Goal: Obtain resource: Obtain resource

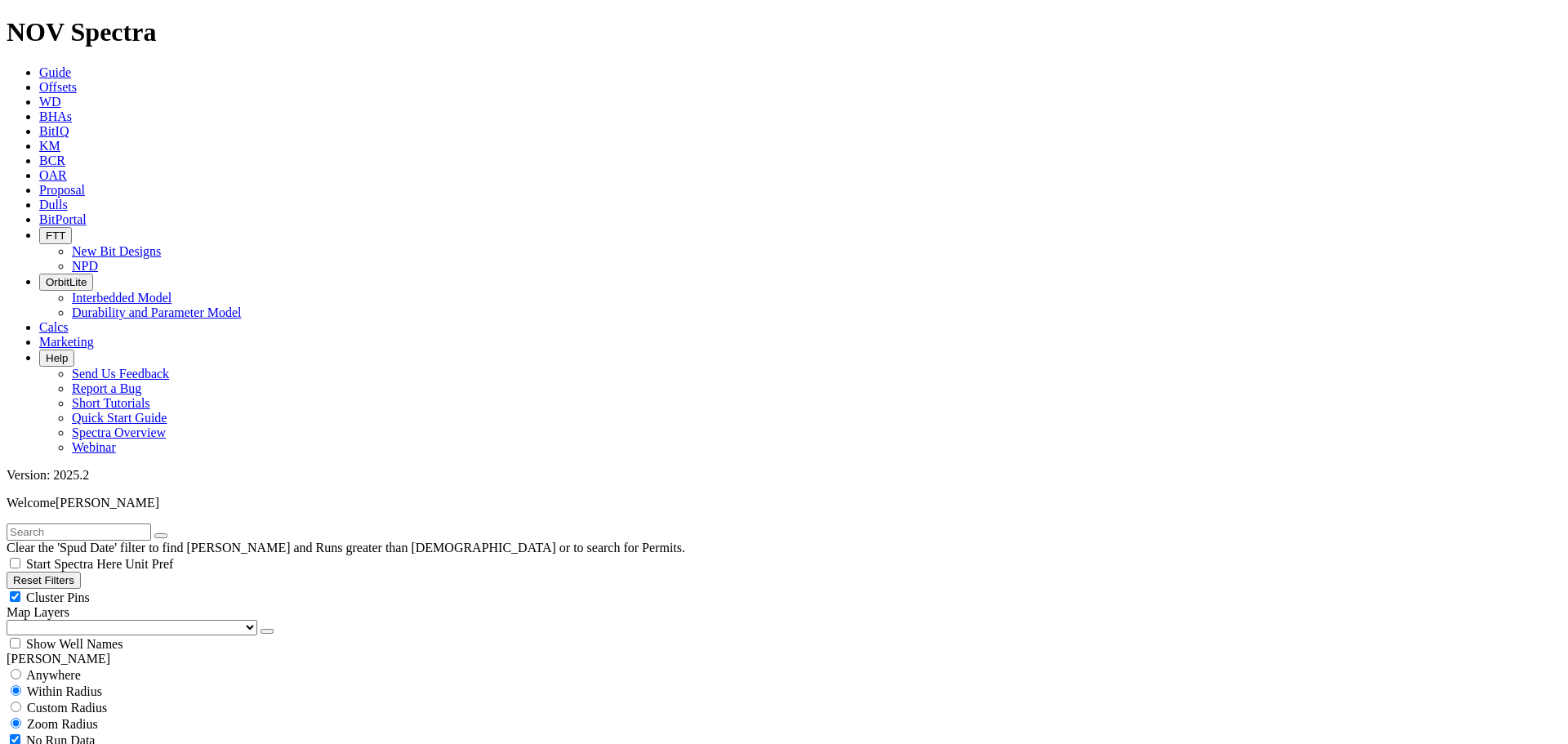
scroll to position [30671, 0]
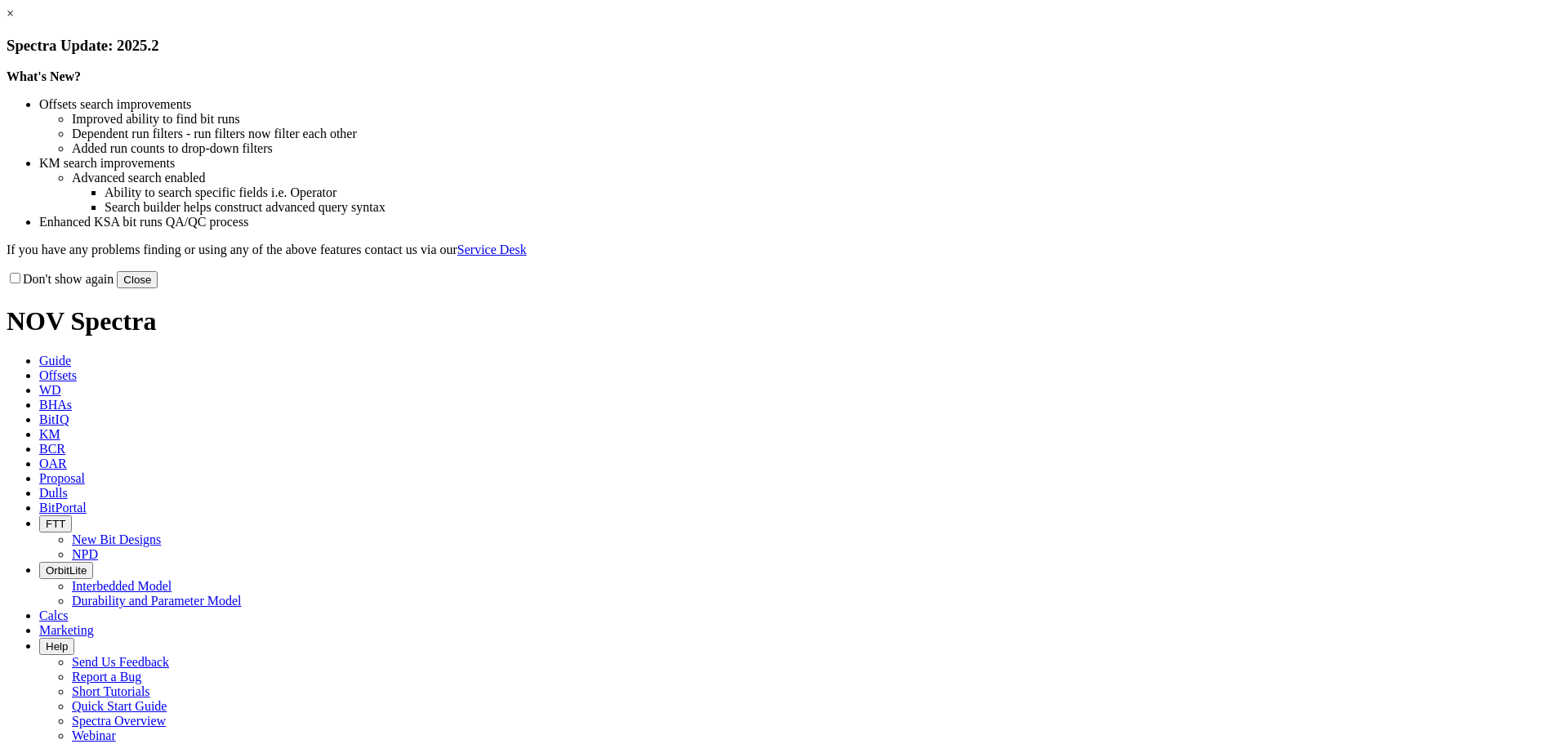
click at [14, 21] on link "×" at bounding box center [10, 14] width 7 height 14
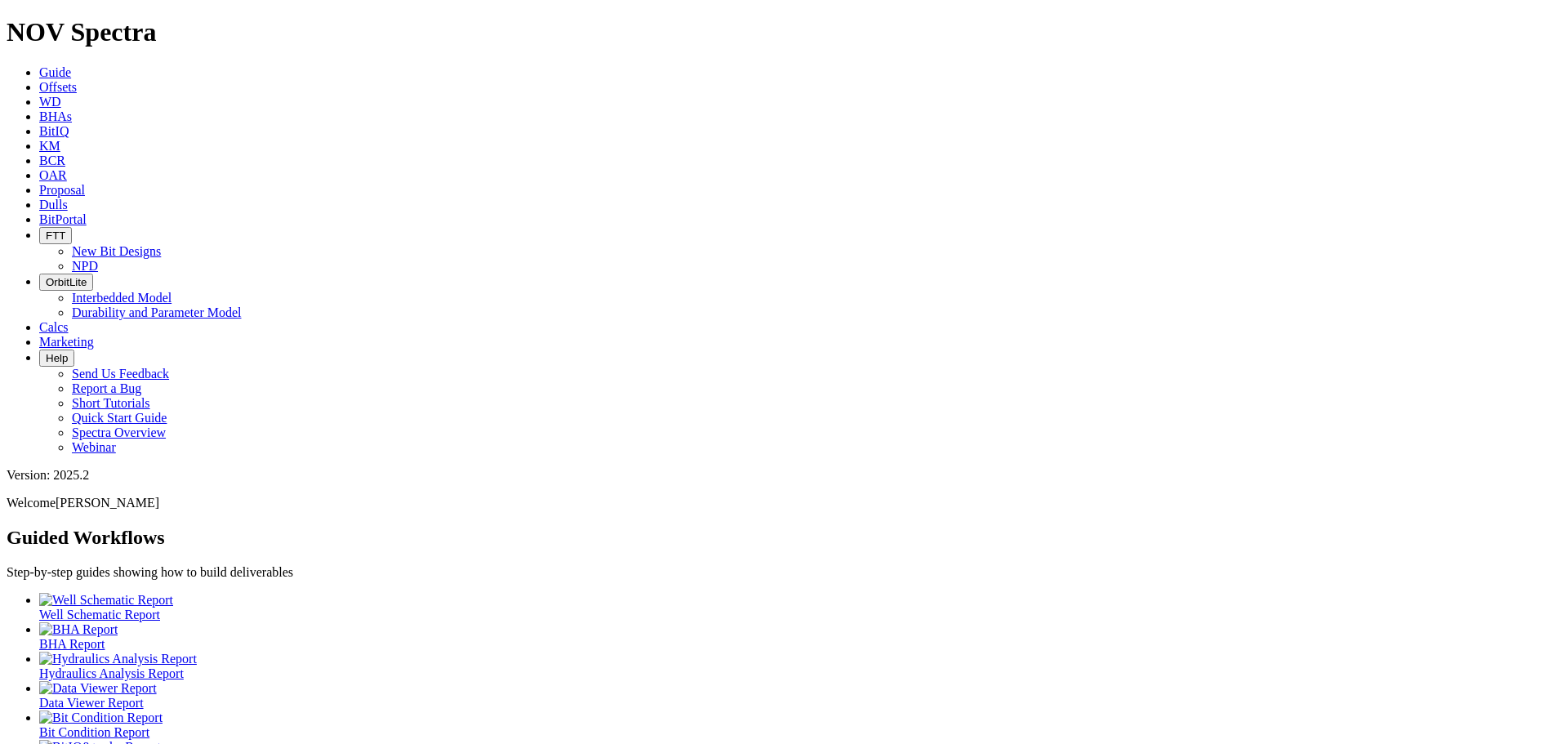
click at [77, 80] on span "Offsets" at bounding box center [58, 87] width 37 height 14
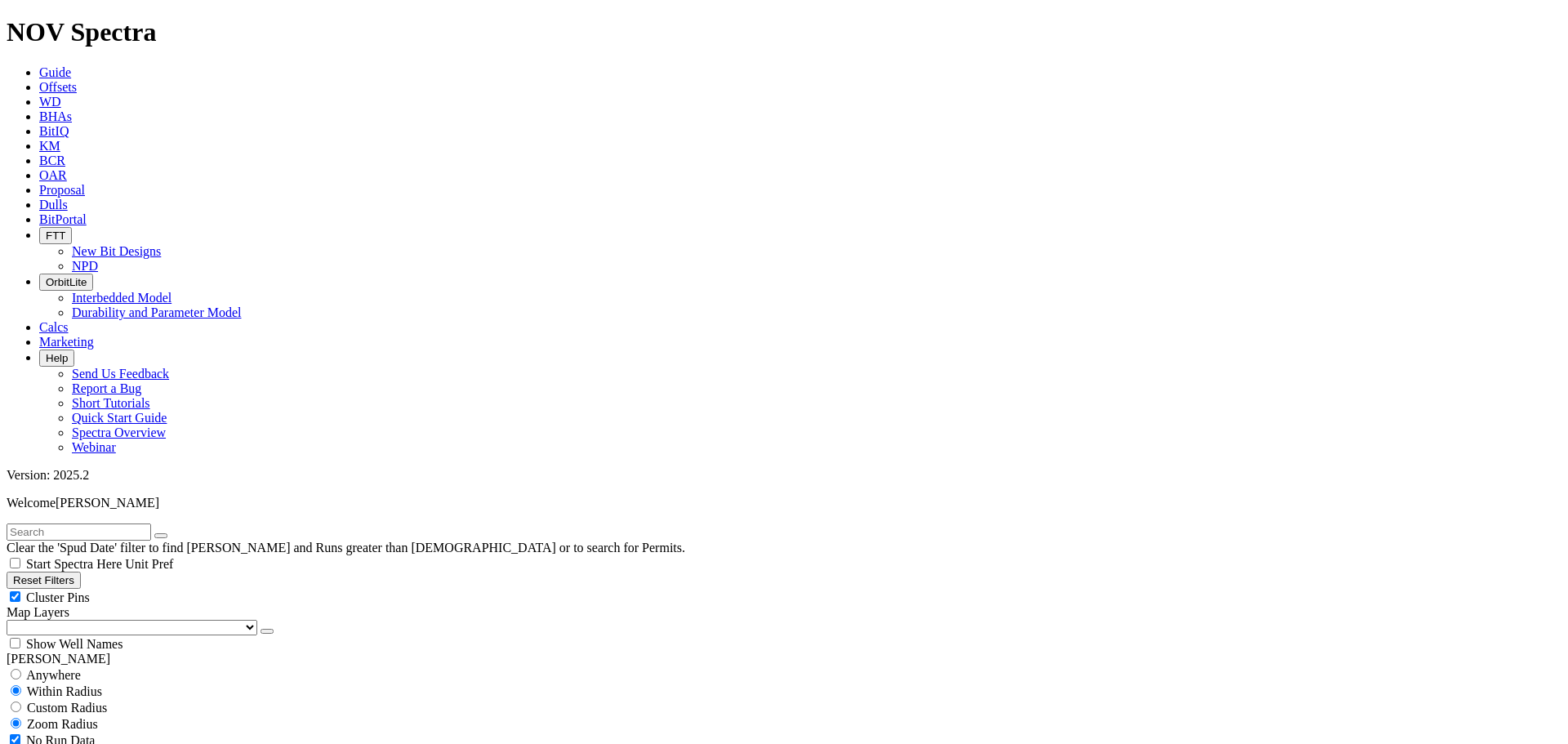
scroll to position [32400, 0]
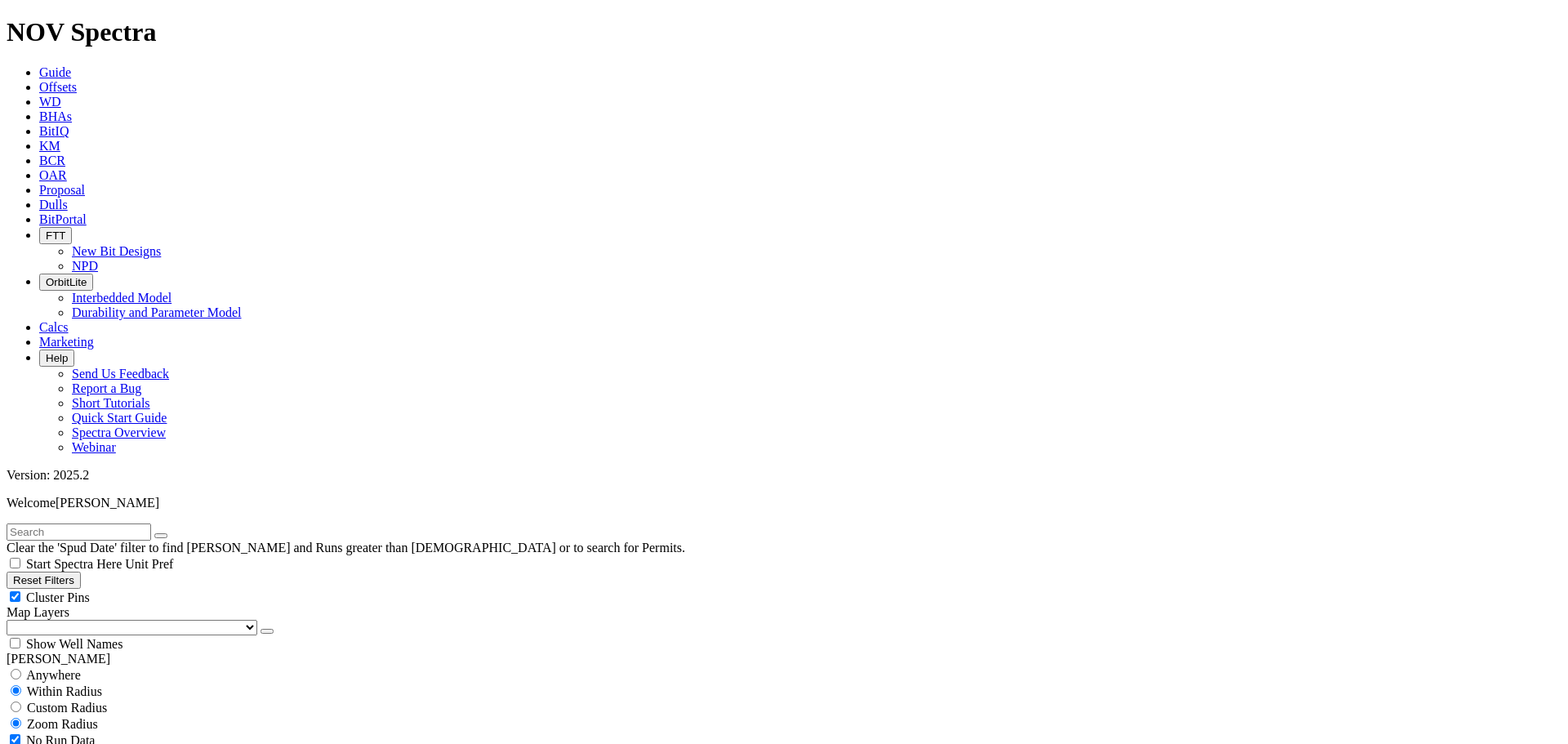
scroll to position [91711, 0]
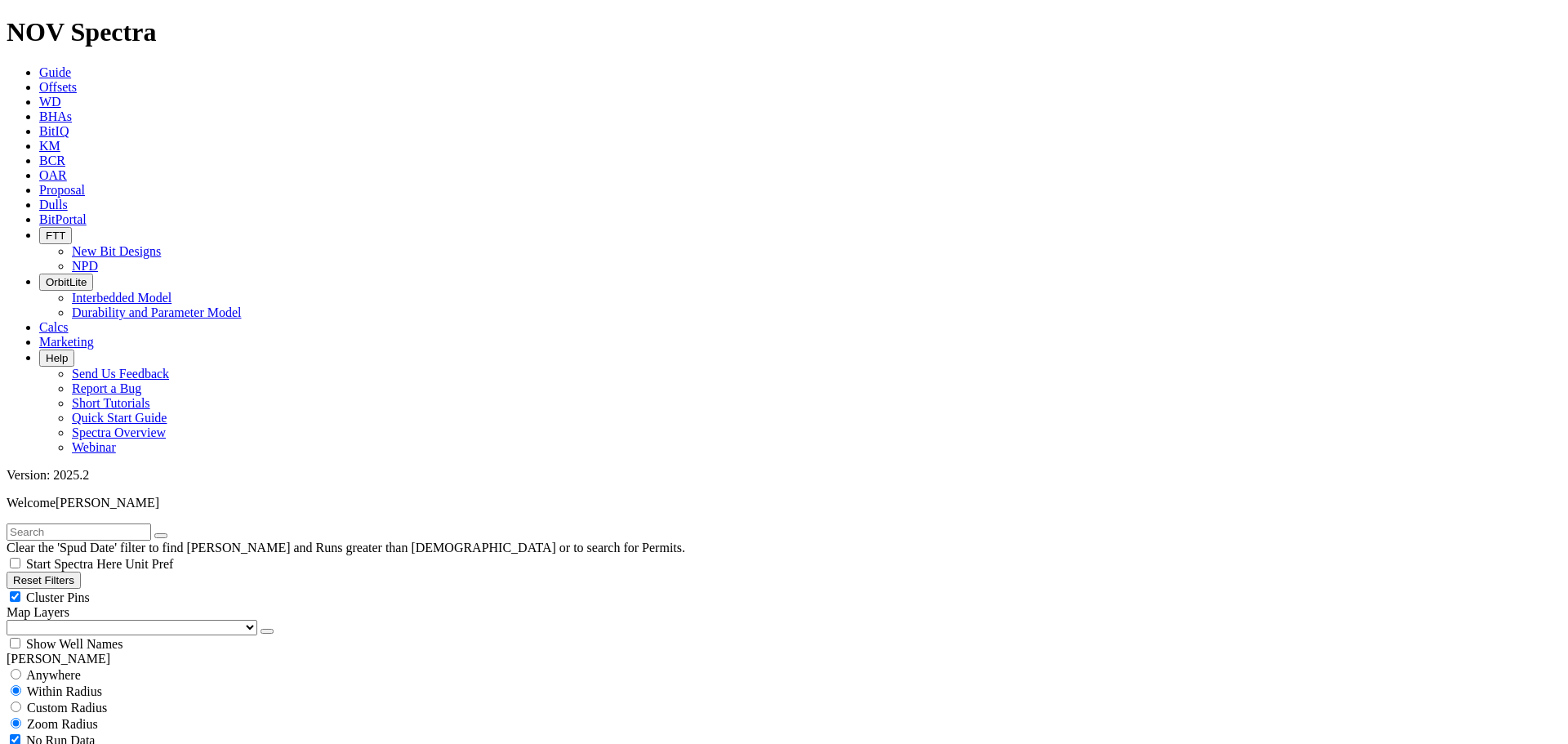
select select
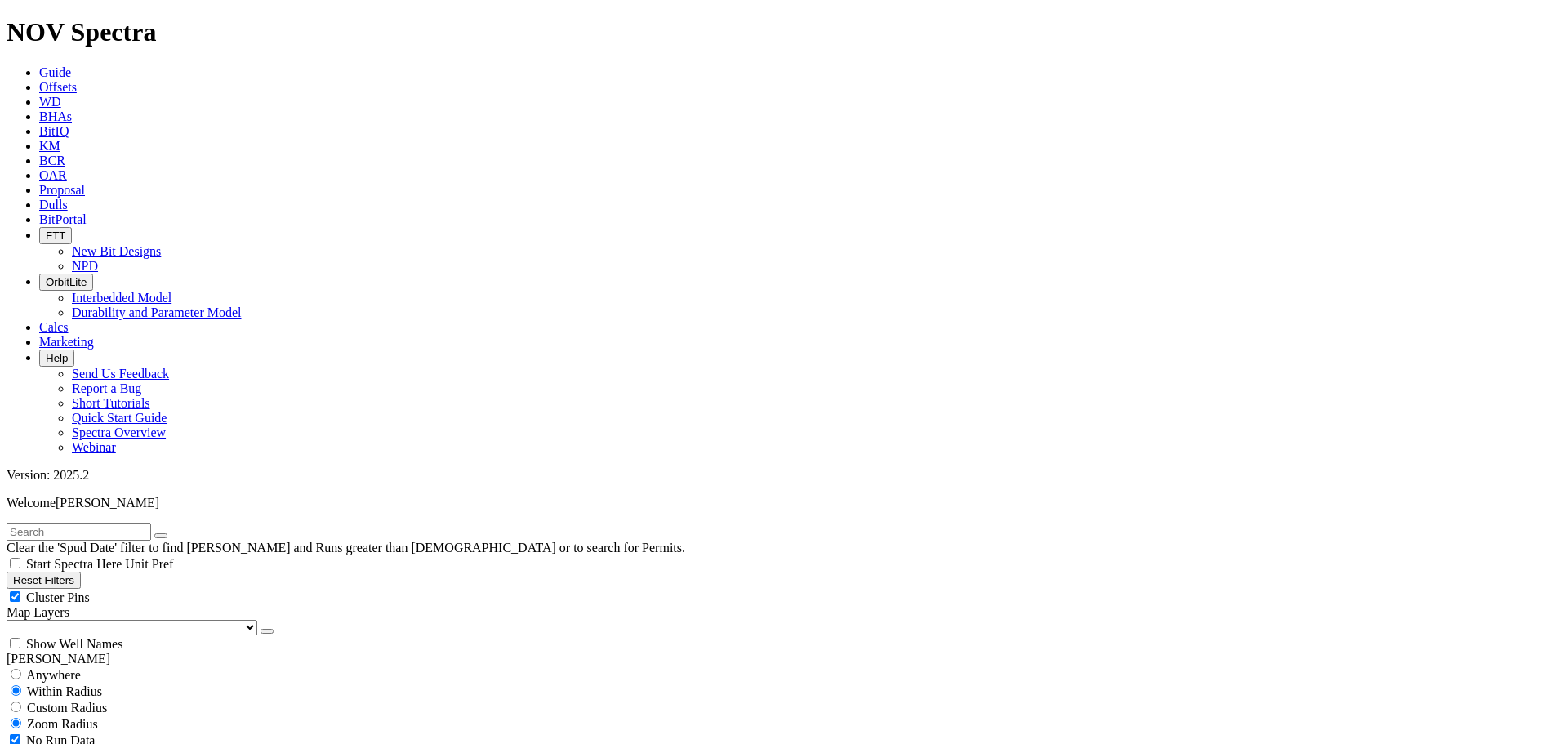
scroll to position [21076, 0]
